Goal: Information Seeking & Learning: Learn about a topic

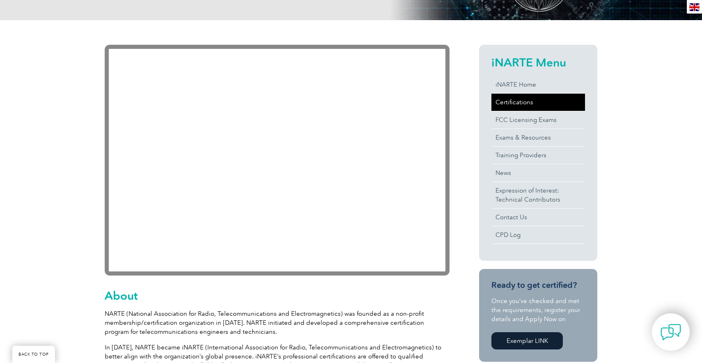
scroll to position [162, 0]
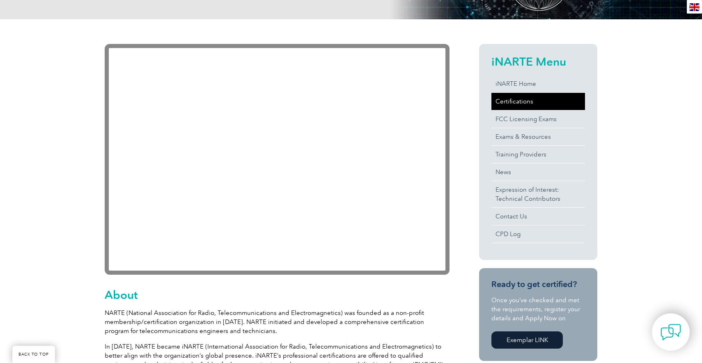
click at [512, 102] on link "Certifications" at bounding box center [538, 101] width 94 height 17
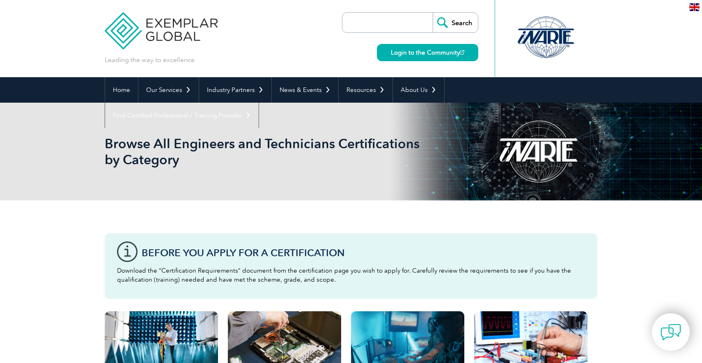
click at [540, 41] on div at bounding box center [546, 37] width 82 height 45
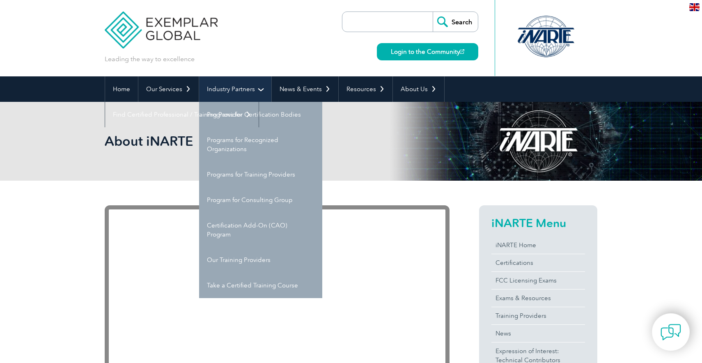
scroll to position [2, 0]
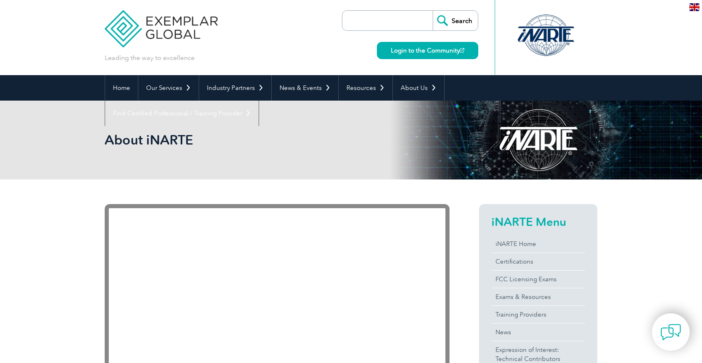
click at [369, 25] on input "search" at bounding box center [389, 21] width 86 height 20
type input "renewal"
click at [433, 11] on input "Search" at bounding box center [455, 21] width 45 height 20
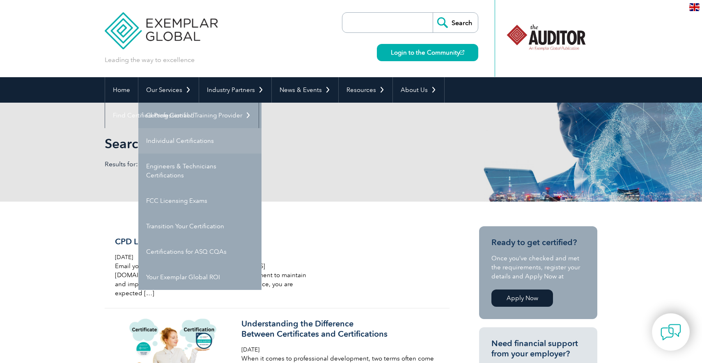
click at [181, 141] on link "Individual Certifications" at bounding box center [199, 140] width 123 height 25
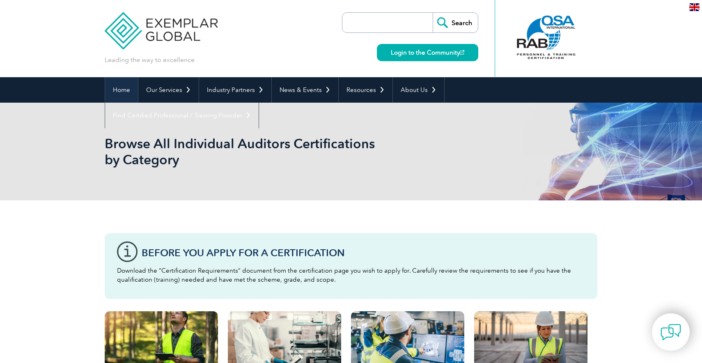
drag, startPoint x: 119, startPoint y: 94, endPoint x: 133, endPoint y: 96, distance: 14.6
click at [119, 94] on link "Home" at bounding box center [121, 89] width 33 height 25
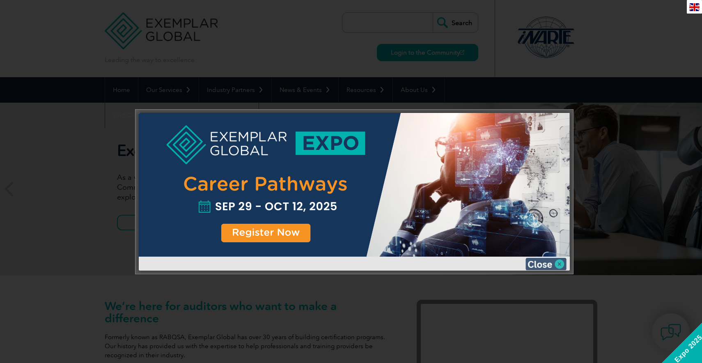
click at [541, 264] on img at bounding box center [545, 264] width 41 height 12
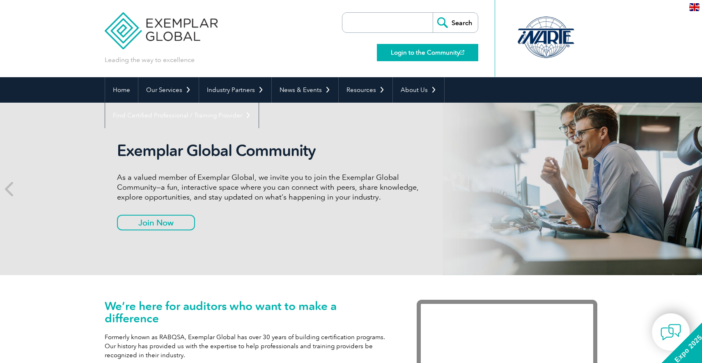
click at [435, 57] on link "Login to the Community" at bounding box center [427, 52] width 101 height 17
